Goal: Task Accomplishment & Management: Complete application form

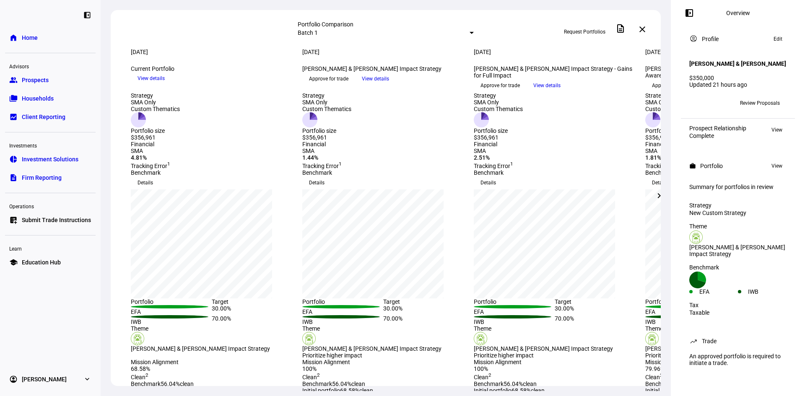
click at [64, 77] on link "group Prospects" at bounding box center [50, 80] width 91 height 17
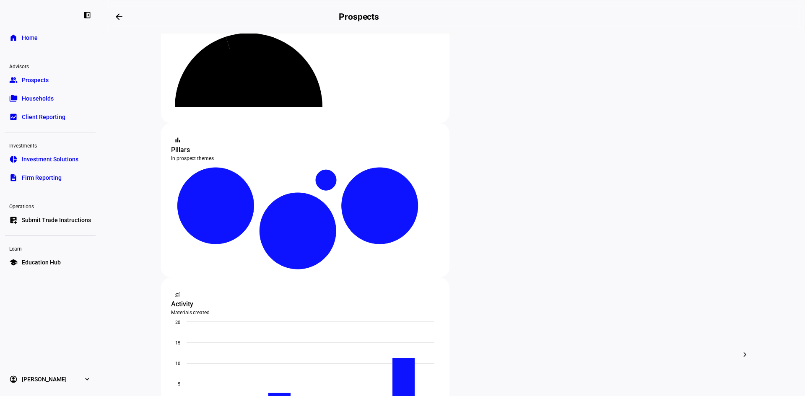
scroll to position [84, 0]
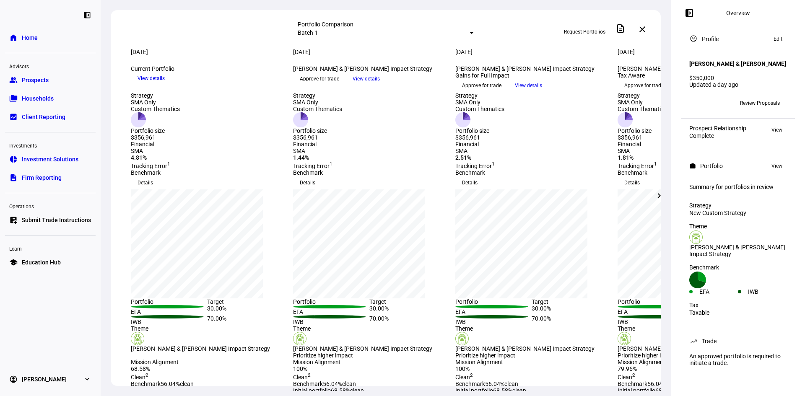
scroll to position [42, 0]
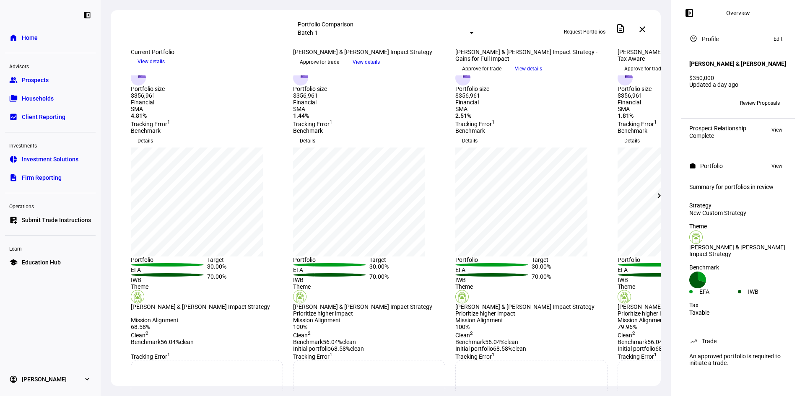
click at [400, 29] on span "Request Portfolios" at bounding box center [585, 31] width 42 height 13
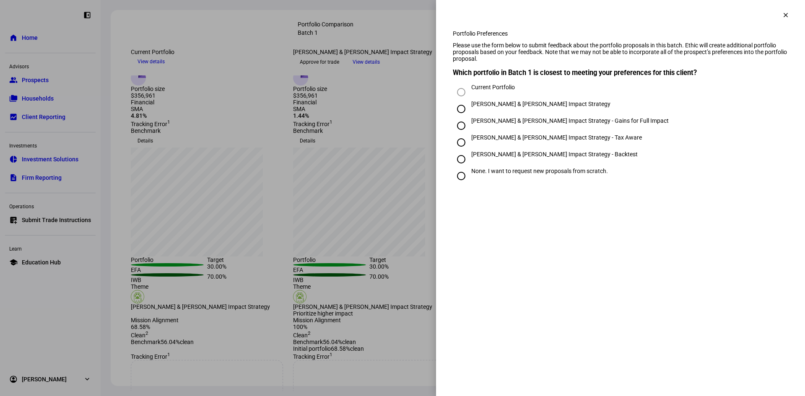
click at [396, 180] on div at bounding box center [402, 198] width 805 height 396
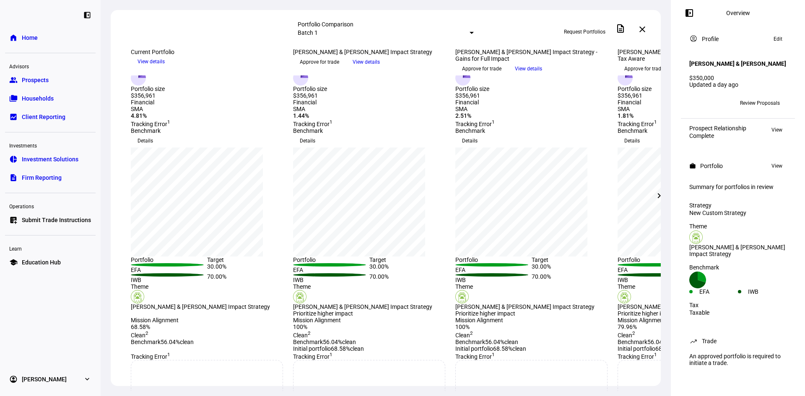
click at [400, 181] on mat-icon "chevron_right" at bounding box center [659, 196] width 10 height 10
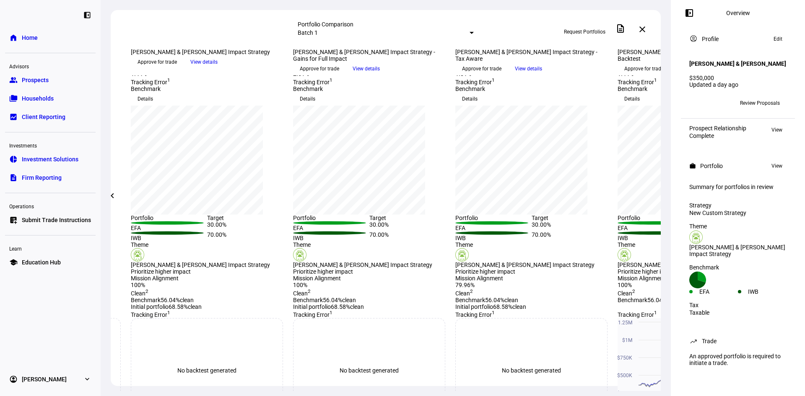
scroll to position [0, 0]
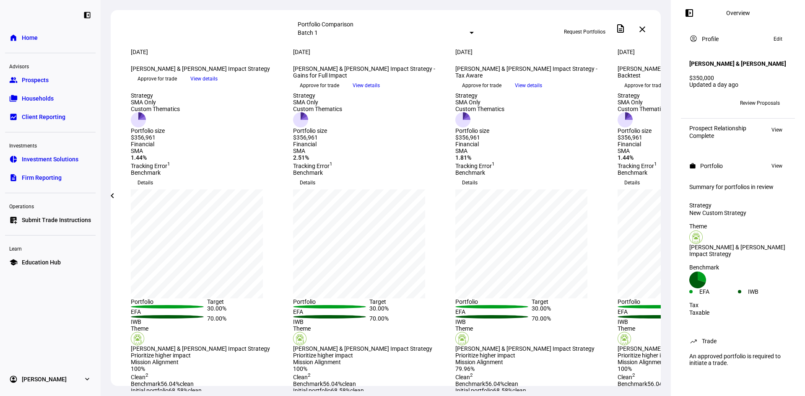
click at [400, 27] on span "Request Portfolios" at bounding box center [585, 31] width 42 height 13
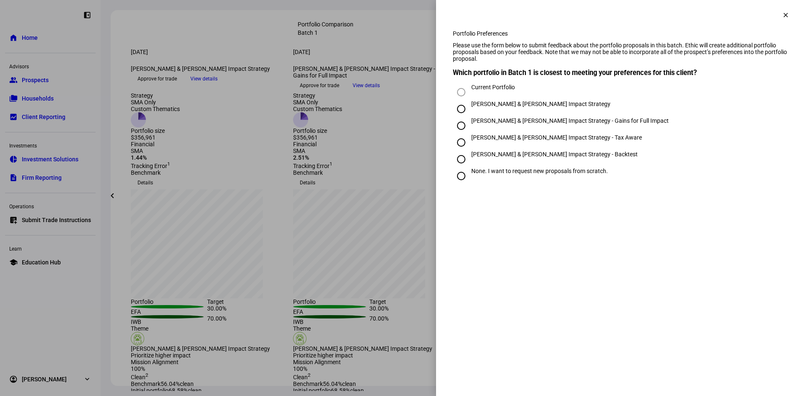
click at [400, 124] on div "[PERSON_NAME] & [PERSON_NAME] Impact Strategy - Gains for Full Impact" at bounding box center [571, 120] width 198 height 7
click at [400, 134] on input "[PERSON_NAME] & [PERSON_NAME] Impact Strategy - Gains for Full Impact" at bounding box center [461, 125] width 17 height 17
radio input "true"
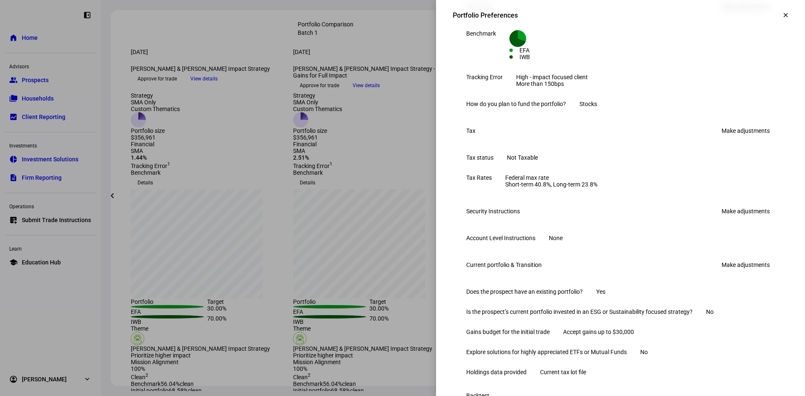
scroll to position [344, 0]
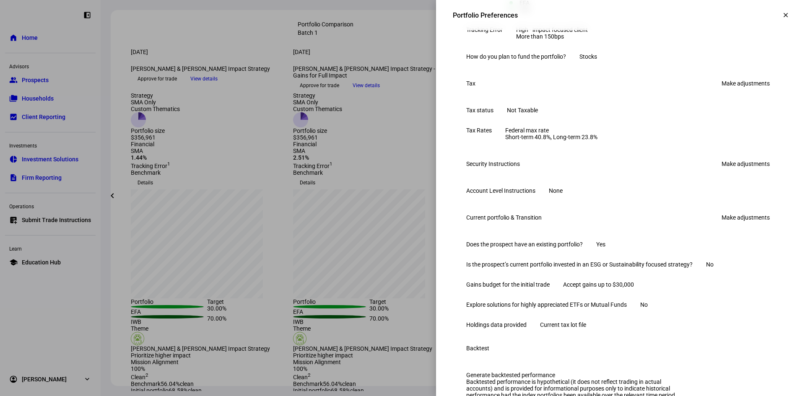
click at [400, 171] on link "Make adjustments" at bounding box center [746, 163] width 58 height 13
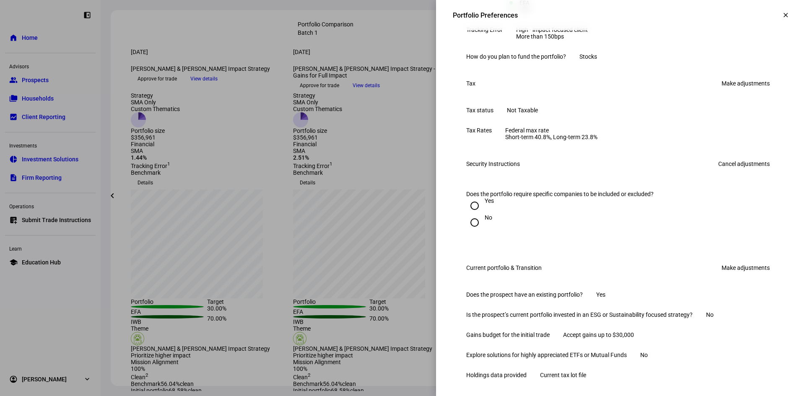
click at [400, 181] on input "Yes" at bounding box center [474, 206] width 17 height 17
radio input "true"
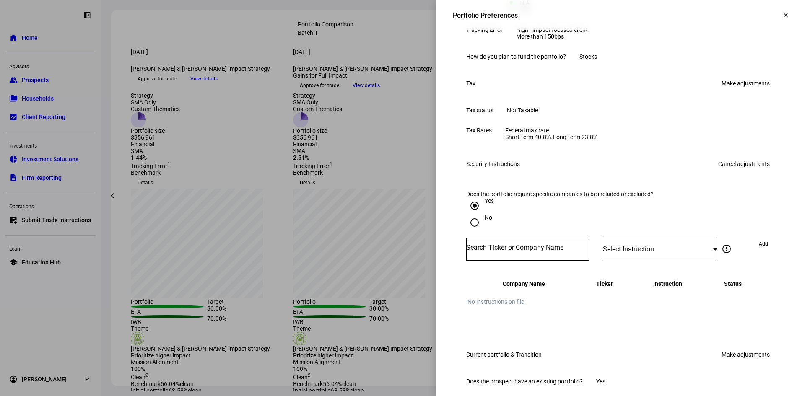
click at [400, 181] on input "Number" at bounding box center [527, 248] width 123 height 7
type input "TSLA"
click at [400, 181] on div "TSLA" at bounding box center [483, 327] width 33 height 8
click at [400, 181] on span "Select Instruction" at bounding box center [628, 249] width 51 height 8
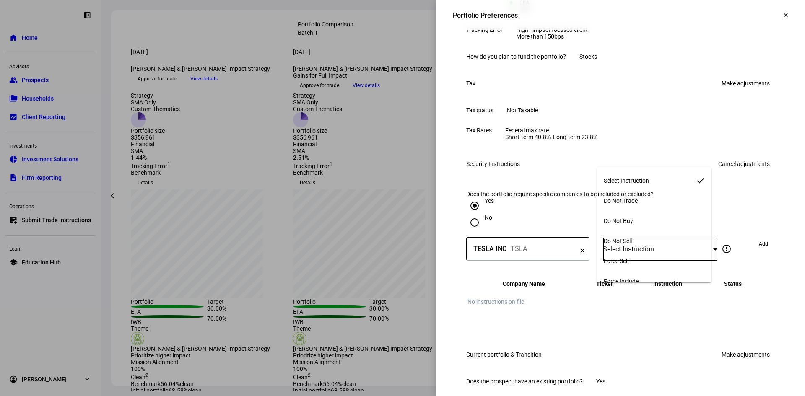
click at [400, 181] on mat-option "Force Sell" at bounding box center [654, 261] width 114 height 20
click at [400, 181] on span "Add" at bounding box center [763, 243] width 9 height 13
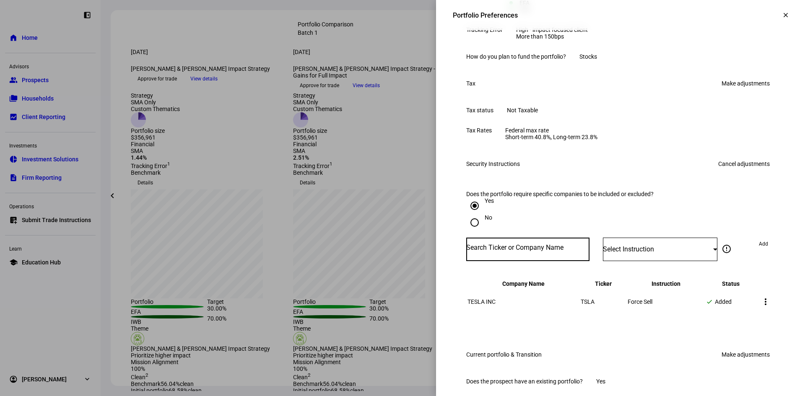
click at [400, 181] on input "Number" at bounding box center [527, 248] width 123 height 7
type input "msft"
click at [400, 181] on div "MICROSOFT CORP" at bounding box center [495, 318] width 57 height 10
click at [400, 181] on div "Select Instruction" at bounding box center [658, 249] width 110 height 8
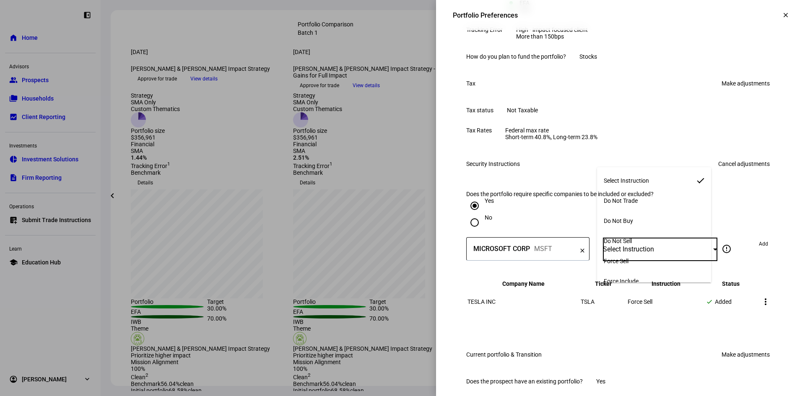
click at [400, 181] on span "Force Include" at bounding box center [621, 281] width 35 height 7
click at [400, 181] on span "Add" at bounding box center [763, 243] width 9 height 13
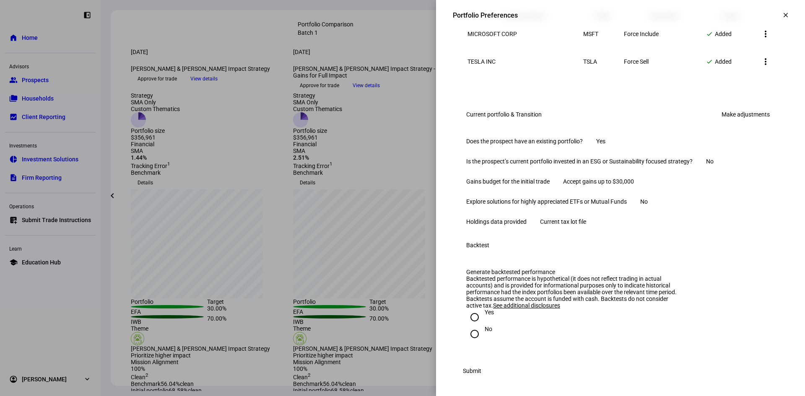
scroll to position [722, 0]
click at [400, 181] on input "Yes" at bounding box center [474, 317] width 17 height 17
radio input "true"
click at [400, 181] on span "Submit" at bounding box center [472, 371] width 18 height 17
